Goal: Task Accomplishment & Management: Use online tool/utility

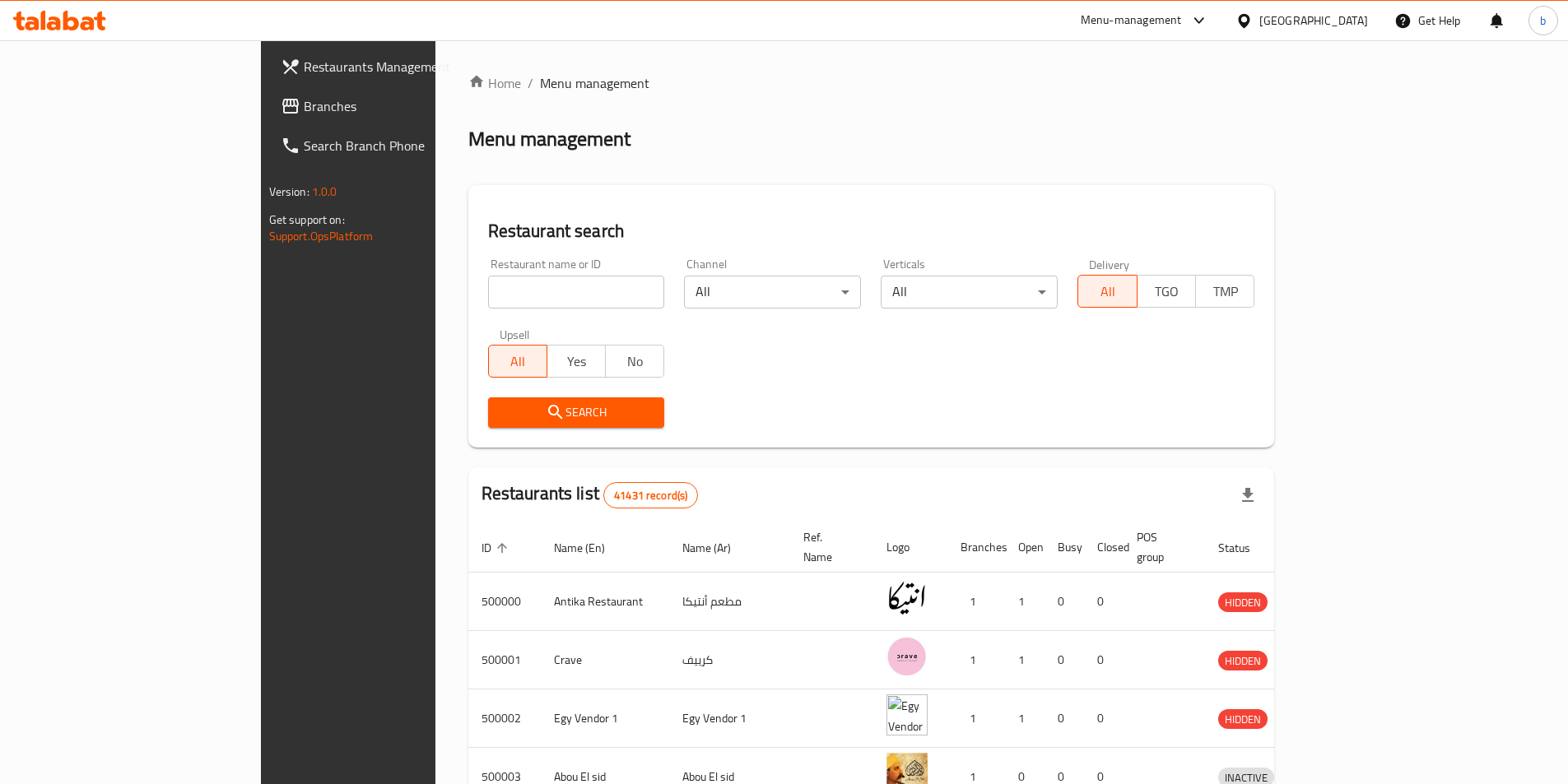
click at [304, 108] on span "Branches" at bounding box center [406, 106] width 206 height 20
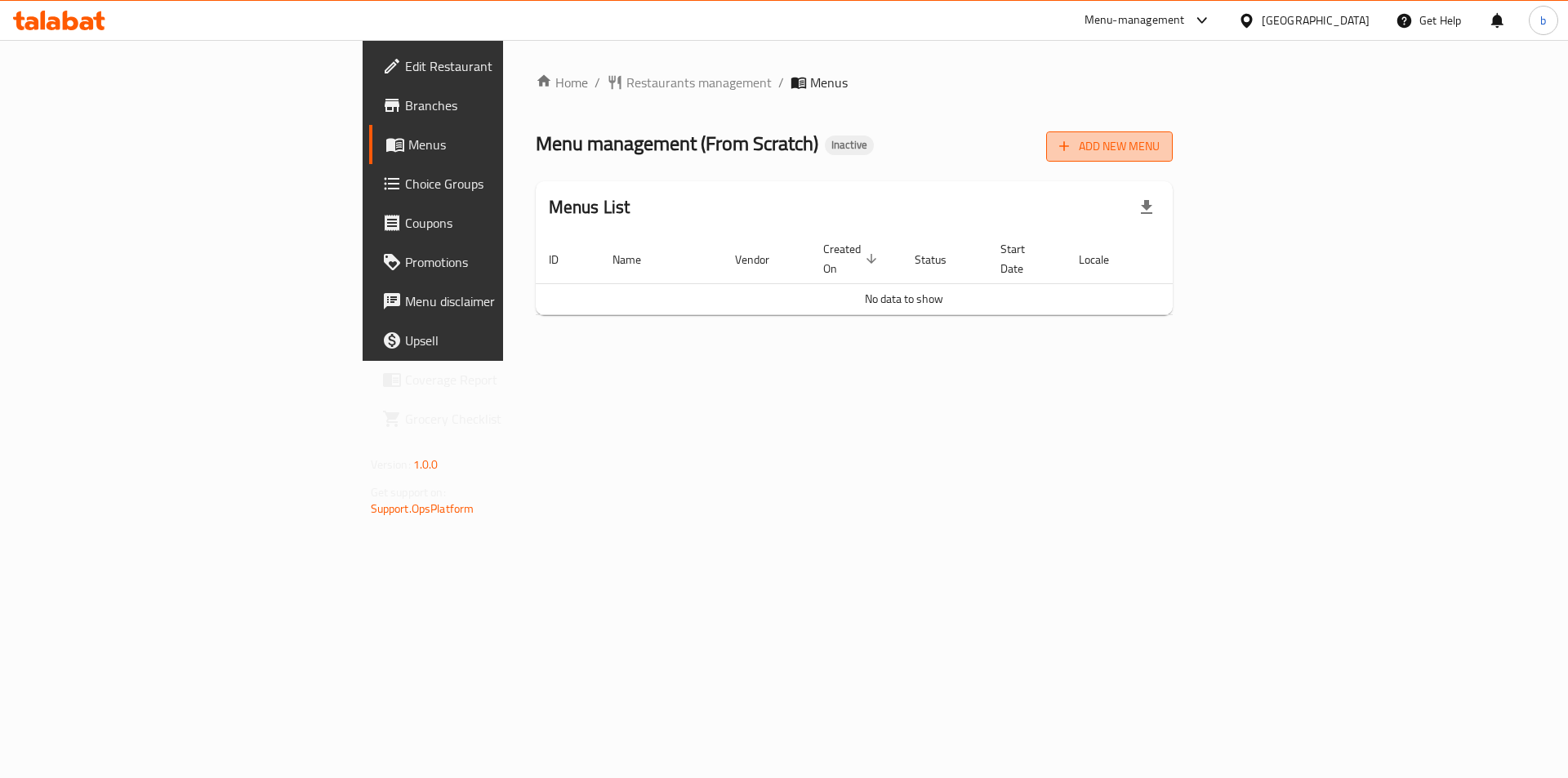
click at [1160, 154] on span "Add New Menu" at bounding box center [1109, 147] width 101 height 21
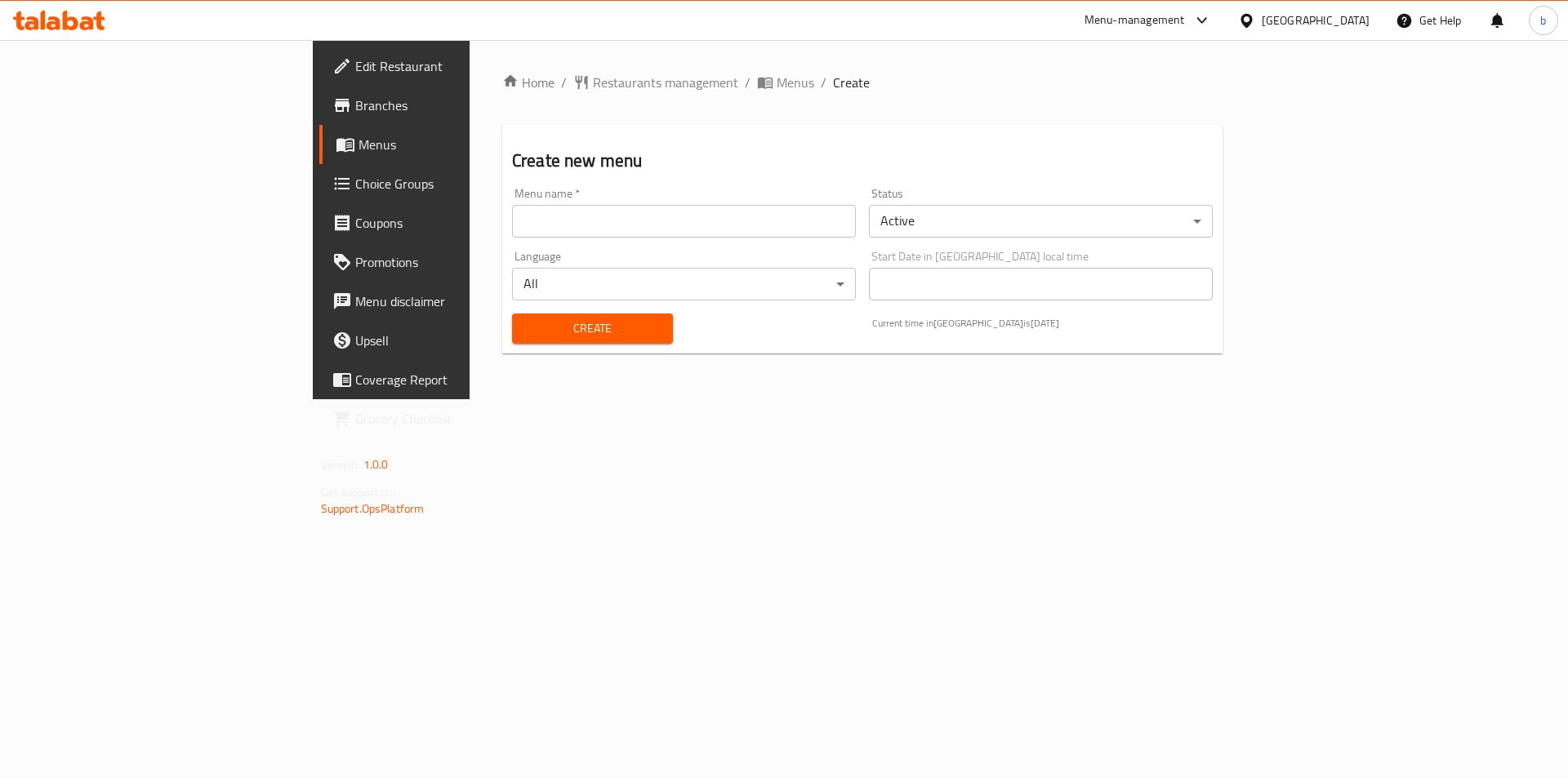
click at [516, 229] on input "text" at bounding box center [684, 221] width 344 height 33
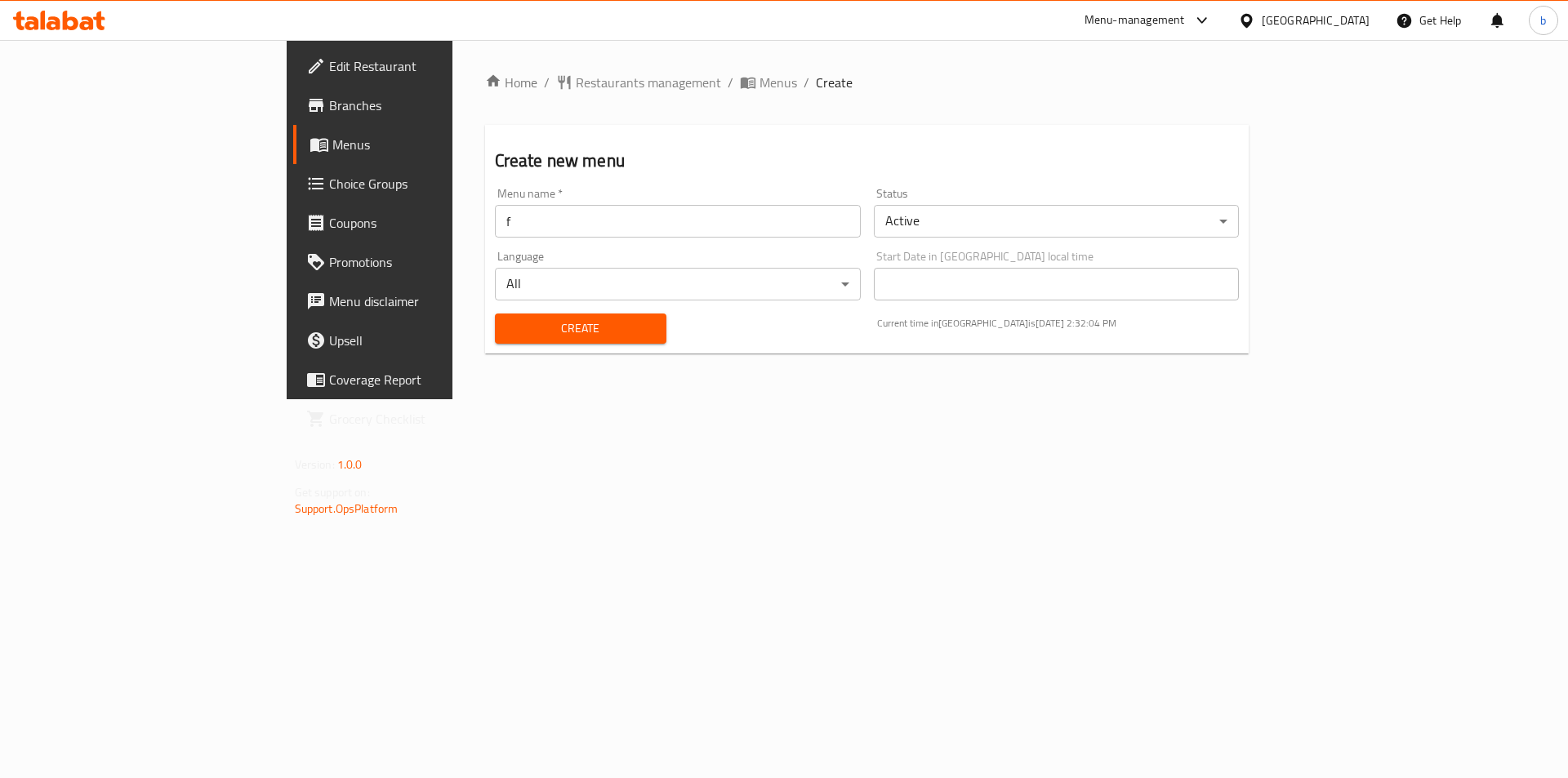
click at [495, 221] on input "f" at bounding box center [678, 221] width 366 height 33
type input "final"
click at [495, 340] on button "Create" at bounding box center [580, 328] width 171 height 30
click at [333, 143] on span "Menus" at bounding box center [434, 144] width 203 height 20
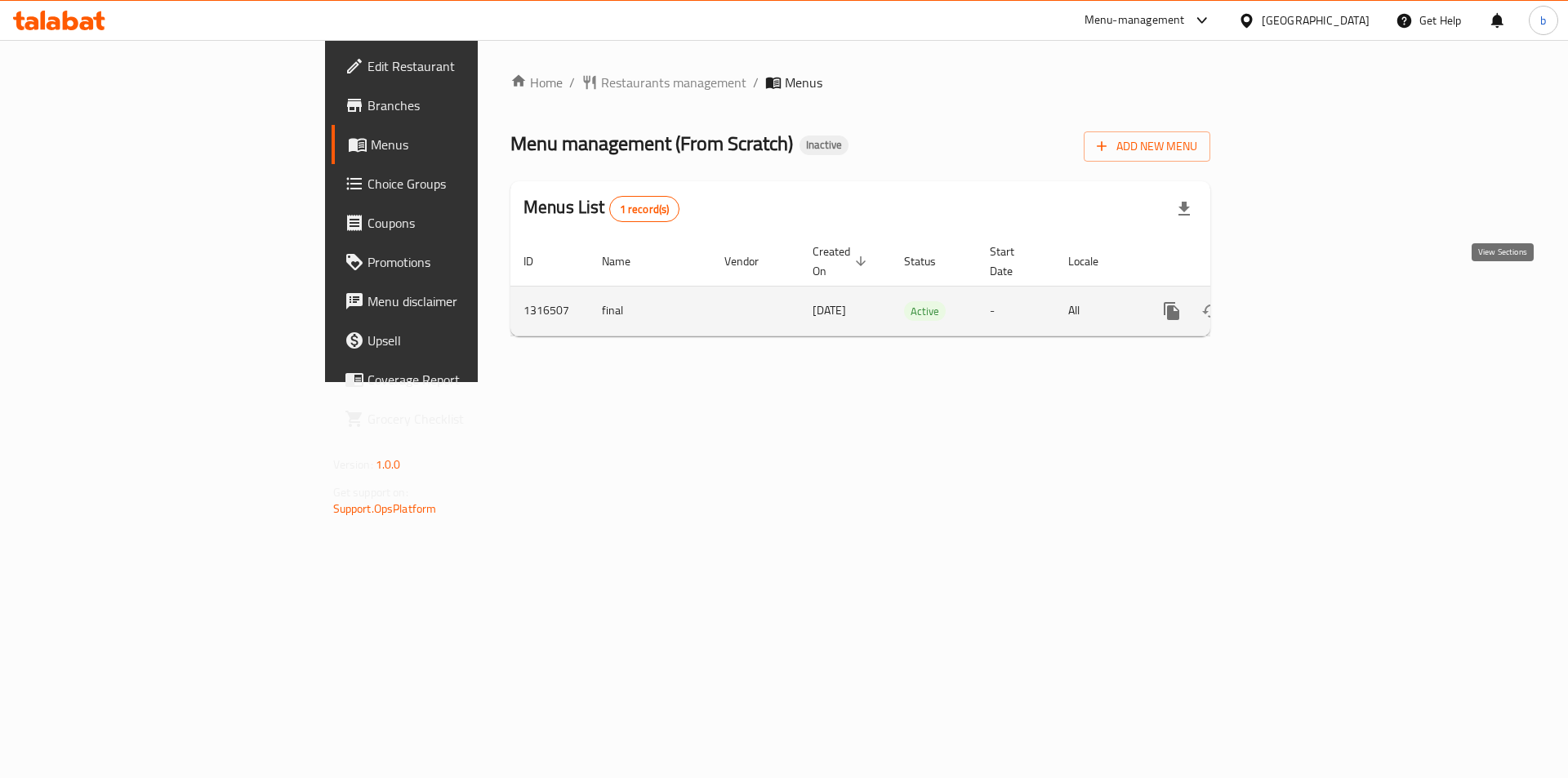
click at [1297, 304] on icon "enhanced table" at bounding box center [1289, 311] width 15 height 15
